Goal: Find specific page/section: Find specific page/section

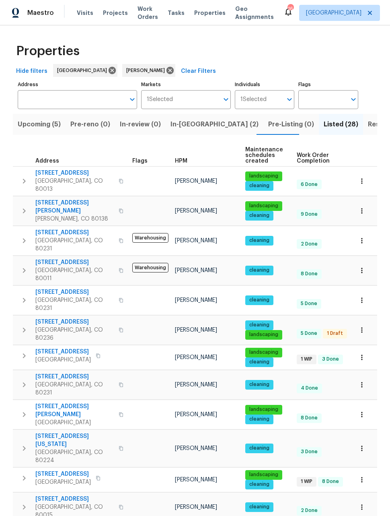
click at [365, 296] on icon "button" at bounding box center [362, 300] width 8 height 8
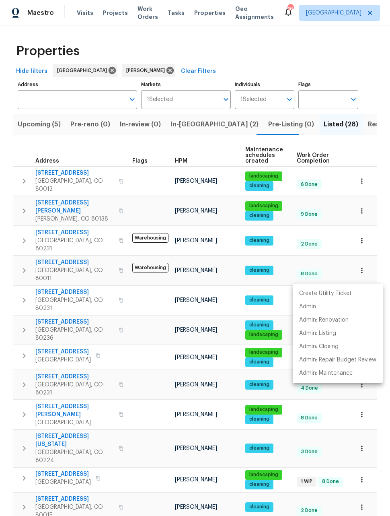
click at [146, 289] on div at bounding box center [195, 258] width 390 height 516
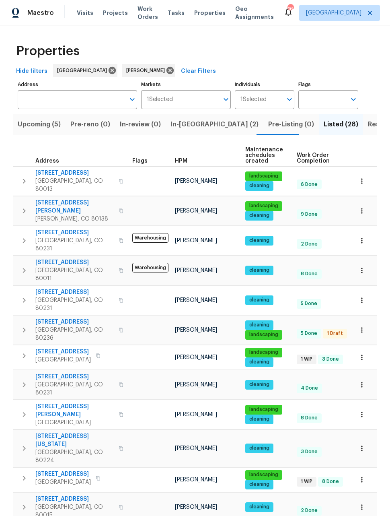
click at [40, 288] on span "1885 S Quebec Way Apt H27" at bounding box center [74, 292] width 78 height 8
click at [70, 237] on span "Denver, CO 80231" at bounding box center [74, 245] width 78 height 16
